Goal: Transaction & Acquisition: Purchase product/service

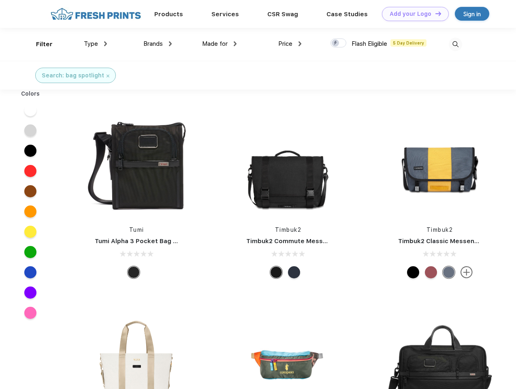
click at [412, 14] on link "Add your Logo Design Tool" at bounding box center [415, 14] width 67 height 14
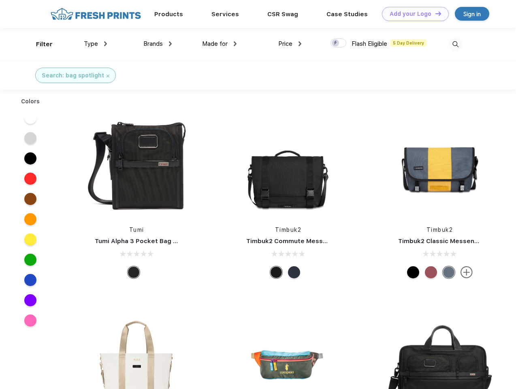
click at [0, 0] on div "Design Tool" at bounding box center [0, 0] width 0 height 0
click at [435, 13] on link "Add your Logo Design Tool" at bounding box center [415, 14] width 67 height 14
click at [39, 44] on div "Filter" at bounding box center [44, 44] width 17 height 9
click at [96, 44] on span "Type" at bounding box center [91, 43] width 14 height 7
click at [158, 44] on span "Brands" at bounding box center [152, 43] width 19 height 7
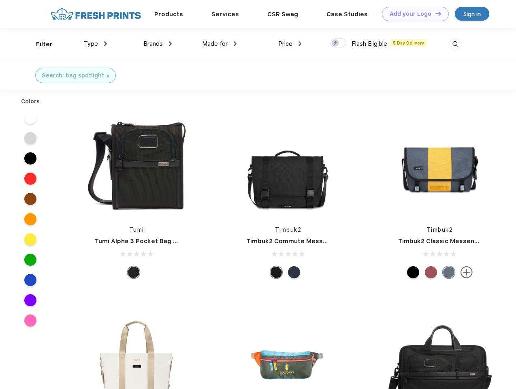
click at [220, 44] on span "Made for" at bounding box center [215, 43] width 26 height 7
click at [290, 44] on span "Price" at bounding box center [285, 43] width 14 height 7
click at [339, 43] on div at bounding box center [339, 42] width 16 height 9
click at [336, 43] on input "checkbox" at bounding box center [333, 40] width 5 height 5
click at [455, 44] on img at bounding box center [455, 44] width 13 height 13
